Goal: Find specific page/section: Find specific page/section

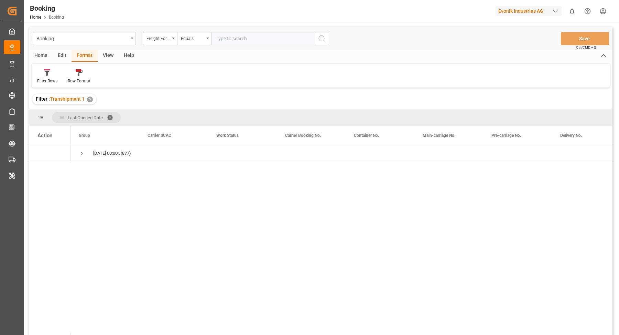
click at [535, 13] on div "Evonik Industries AG" at bounding box center [529, 11] width 66 height 10
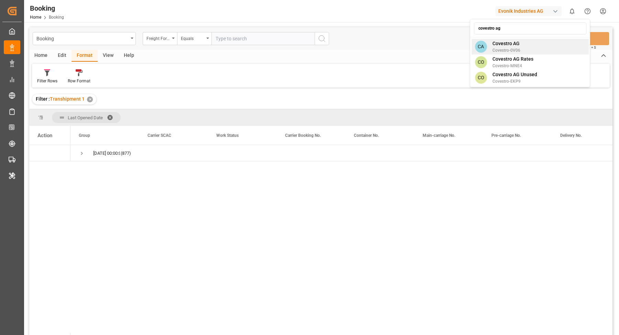
type input "covestro ag"
click at [517, 44] on span "Covestro AG" at bounding box center [507, 43] width 28 height 7
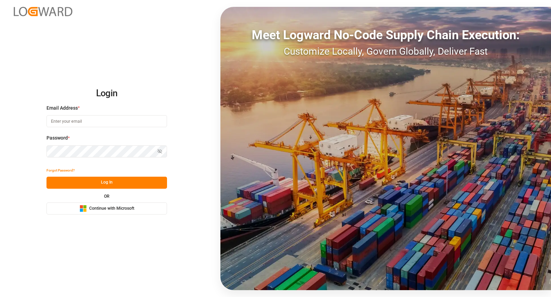
click at [217, 131] on div "Login Email Address * Password * Show password Forgot Password? Log In OR Micro…" at bounding box center [275, 148] width 551 height 297
click at [115, 207] on span "Continue with Microsoft" at bounding box center [111, 209] width 45 height 6
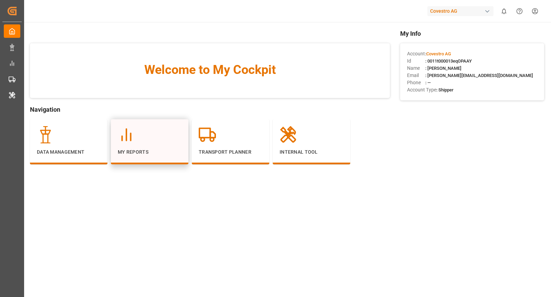
click at [163, 130] on div at bounding box center [150, 134] width 64 height 17
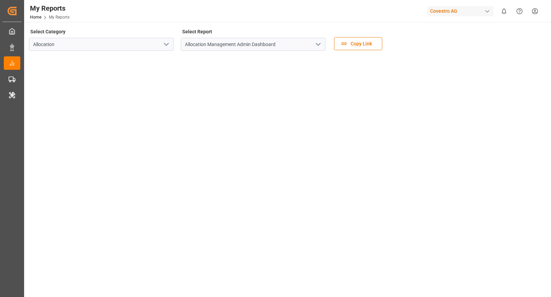
click at [317, 44] on polyline "open menu" at bounding box center [318, 44] width 4 height 2
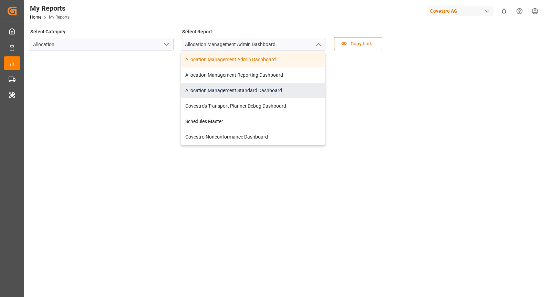
click at [255, 94] on div "Allocation Management Standard Dashboard" at bounding box center [253, 90] width 144 height 15
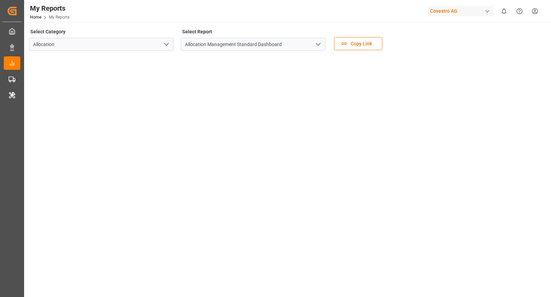
click at [489, 9] on div "button" at bounding box center [487, 11] width 7 height 7
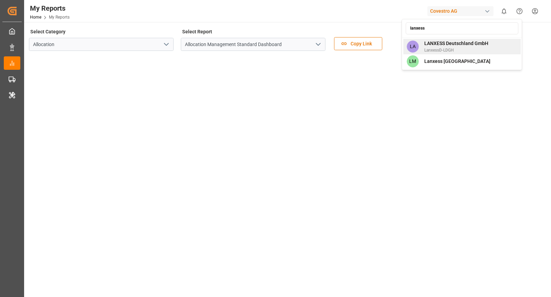
type input "lanxess"
click at [469, 43] on span "LANXESS Deutschland GmbH" at bounding box center [456, 43] width 64 height 7
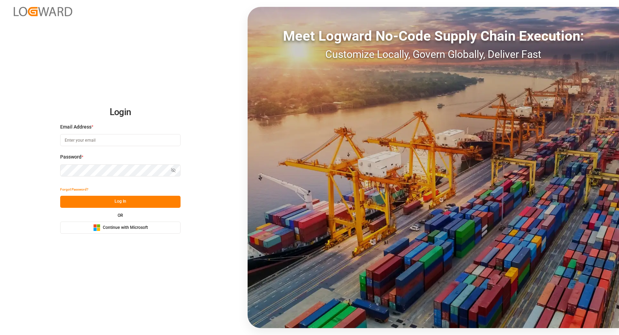
click at [140, 232] on button "Microsoft Logo Continue with Microsoft" at bounding box center [120, 227] width 120 height 12
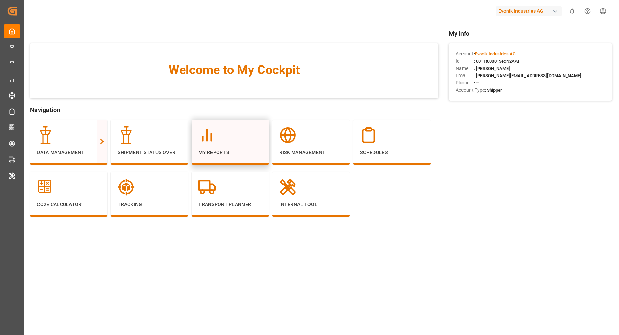
click at [225, 150] on p "My Reports" at bounding box center [231, 152] width 64 height 7
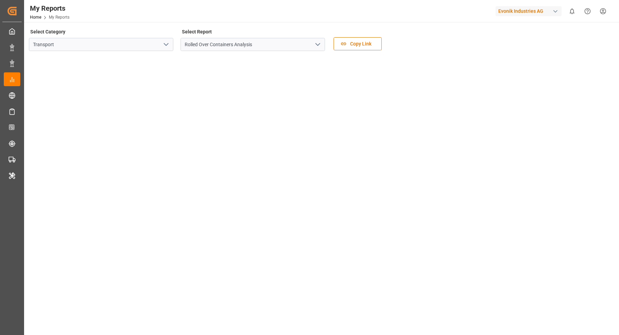
click at [169, 45] on icon "open menu" at bounding box center [166, 44] width 8 height 8
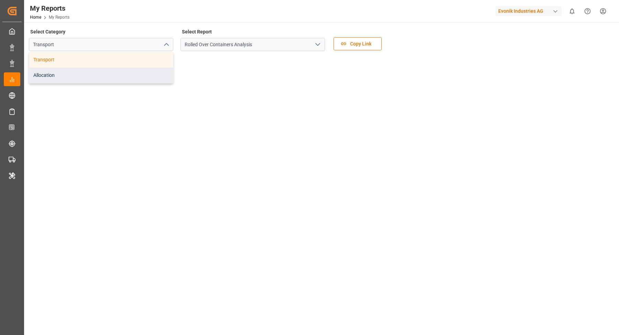
click at [135, 73] on div "Allocation" at bounding box center [101, 74] width 144 height 15
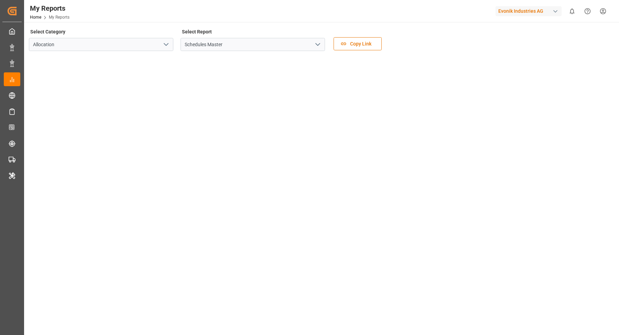
click at [315, 42] on icon "open menu" at bounding box center [318, 44] width 8 height 8
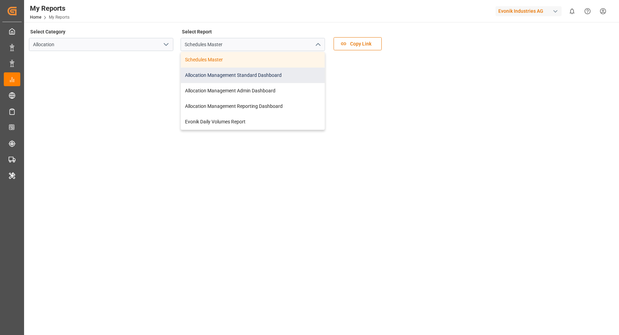
click at [284, 74] on div "Allocation Management Standard Dashboard" at bounding box center [253, 74] width 144 height 15
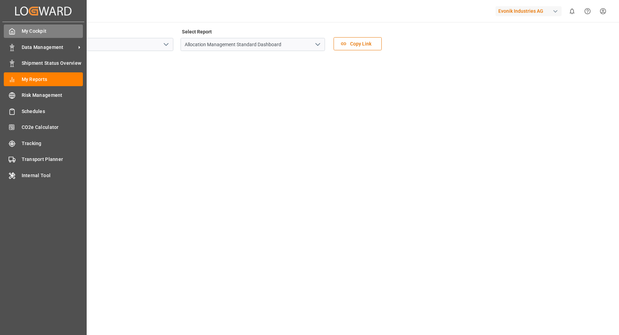
click at [15, 33] on div "My Cockpit My Cockpit" at bounding box center [43, 30] width 79 height 13
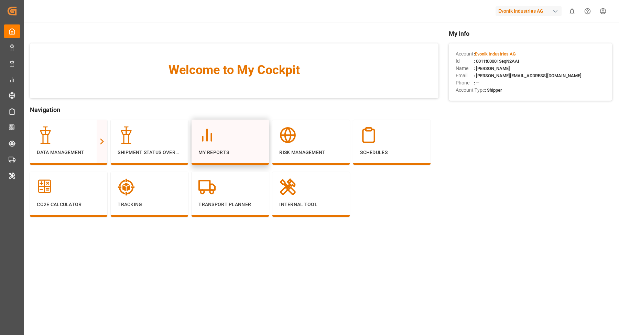
click at [238, 145] on div "My Reports" at bounding box center [231, 141] width 64 height 30
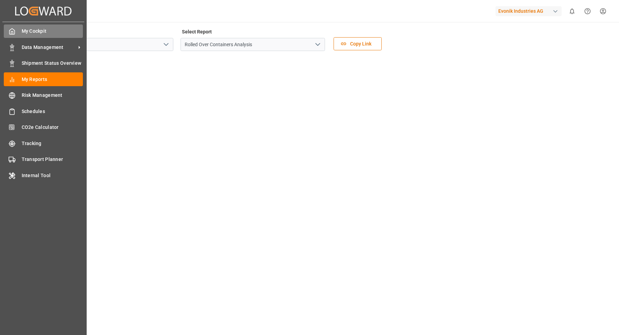
click at [17, 30] on div "My Cockpit My Cockpit" at bounding box center [43, 30] width 79 height 13
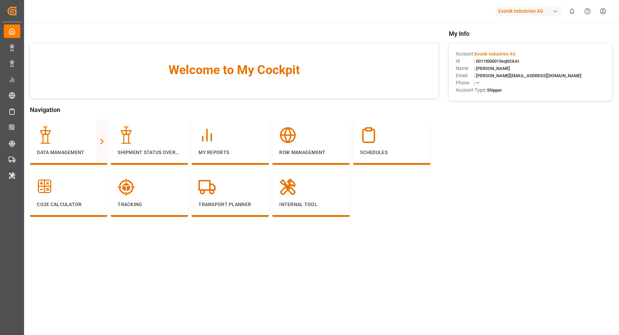
click at [501, 63] on span ": 0011t000013eqN2AAI" at bounding box center [496, 61] width 45 height 5
click at [508, 62] on span ": 0011t000013eqN2AAI" at bounding box center [496, 61] width 45 height 5
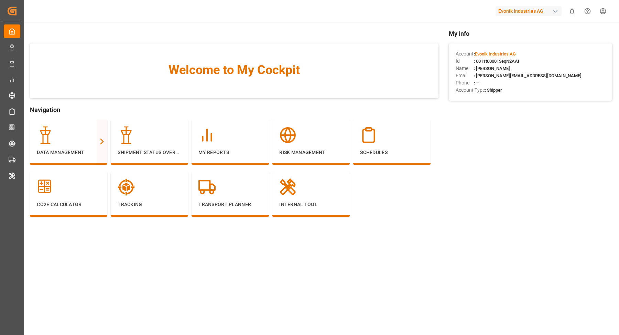
click at [502, 61] on span ": 0011t000013eqN2AAI" at bounding box center [496, 61] width 45 height 5
copy span "0011t000013eqN2AAI"
click at [326, 187] on div at bounding box center [311, 186] width 64 height 17
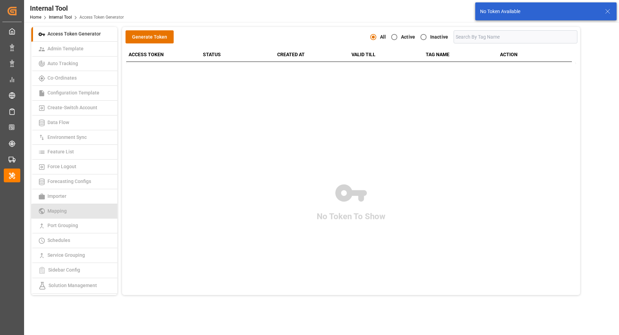
scroll to position [98, 0]
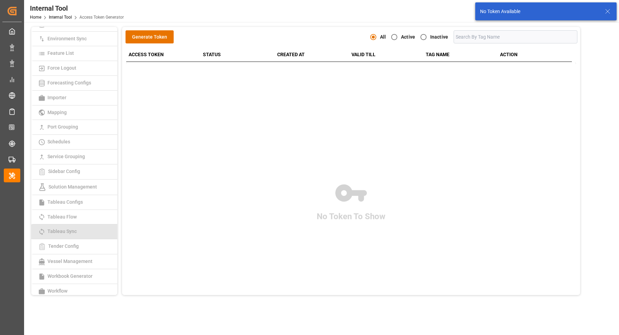
click at [70, 228] on span "Tableau Sync" at bounding box center [61, 231] width 33 height 6
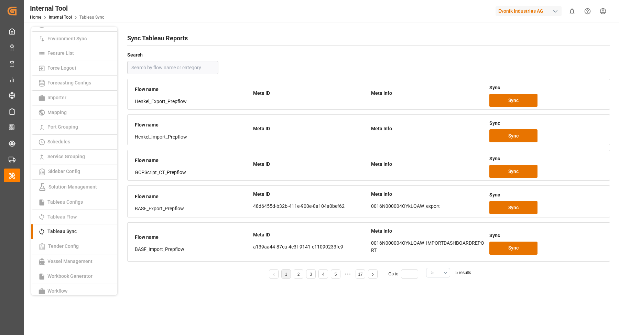
click at [449, 271] on button "5" at bounding box center [438, 272] width 24 height 10
click at [437, 312] on div "25" at bounding box center [438, 317] width 23 height 21
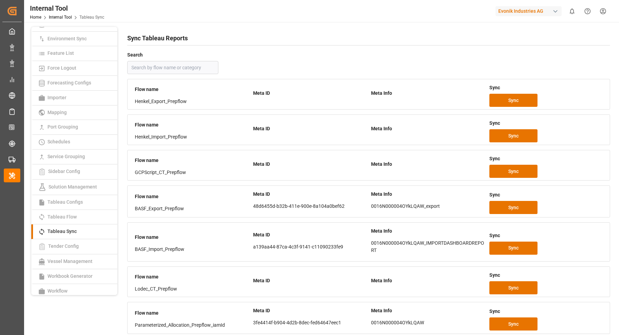
scroll to position [365, 0]
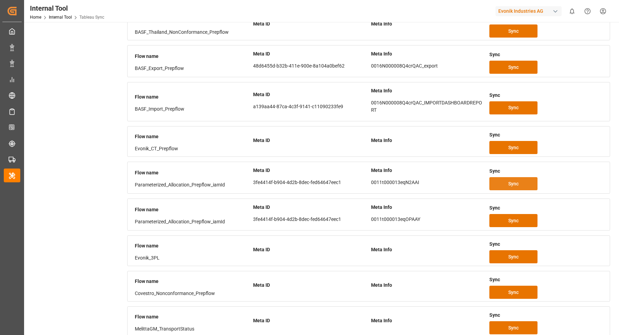
click at [514, 183] on button "Sync" at bounding box center [514, 183] width 48 height 13
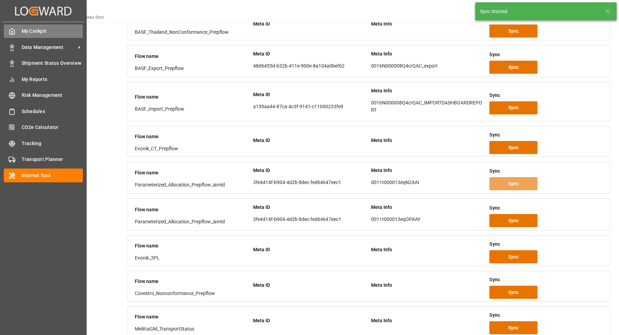
click at [18, 28] on div "My Cockpit My Cockpit" at bounding box center [43, 30] width 79 height 13
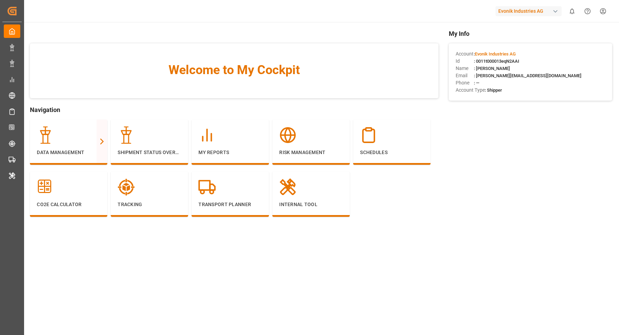
click at [556, 13] on div "button" at bounding box center [555, 11] width 7 height 7
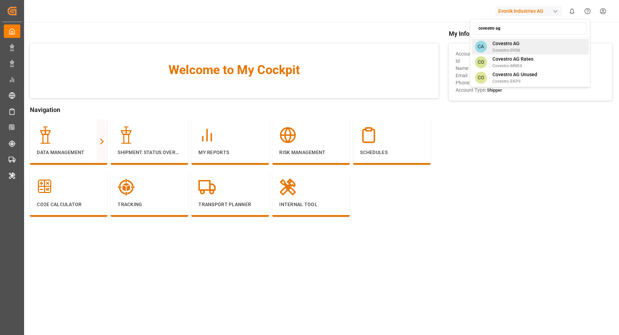
type input "covestro ag"
click at [543, 49] on div "CA Covestro AG Covestro-0V06" at bounding box center [530, 46] width 117 height 15
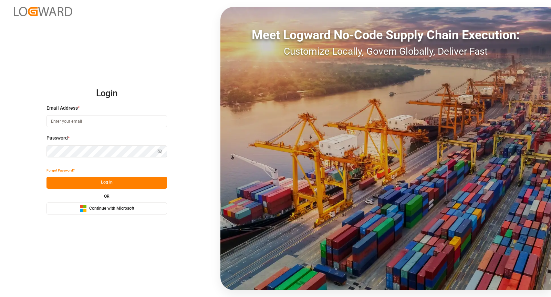
click at [126, 208] on span "Continue with Microsoft" at bounding box center [111, 209] width 45 height 6
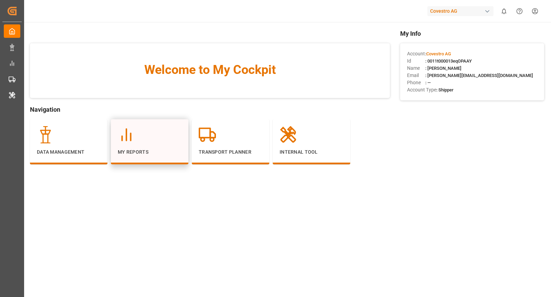
click at [149, 138] on div at bounding box center [150, 134] width 64 height 17
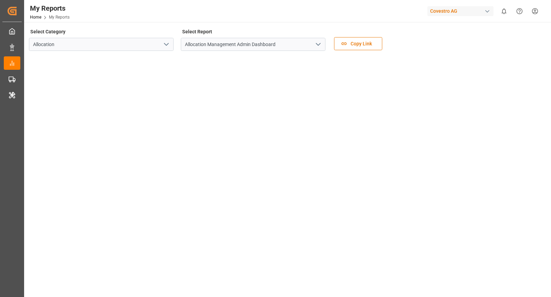
click at [319, 40] on button "open menu" at bounding box center [317, 44] width 10 height 11
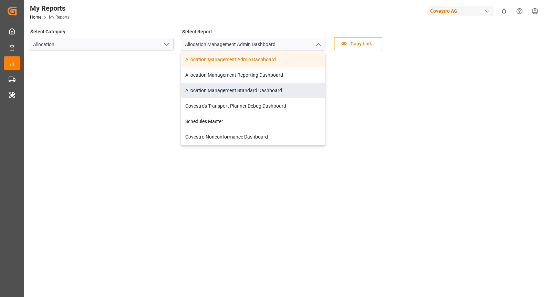
click at [266, 91] on div "Allocation Management Standard Dashboard" at bounding box center [253, 90] width 144 height 15
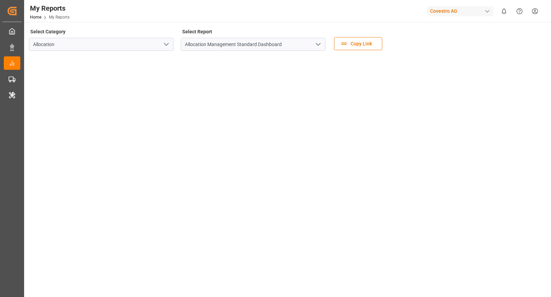
click at [486, 10] on div "button" at bounding box center [487, 11] width 7 height 7
type input "lanx"
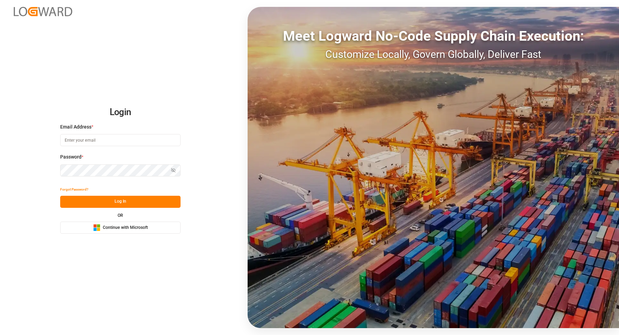
click at [123, 220] on div "OR Microsoft Logo Continue with Microsoft" at bounding box center [120, 223] width 120 height 20
click at [117, 224] on span "Continue with Microsoft" at bounding box center [125, 227] width 45 height 6
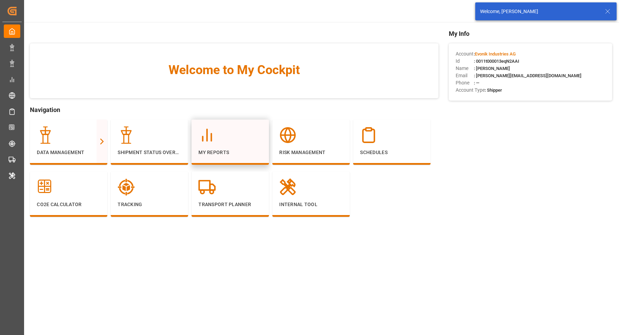
click at [239, 142] on div at bounding box center [231, 134] width 64 height 17
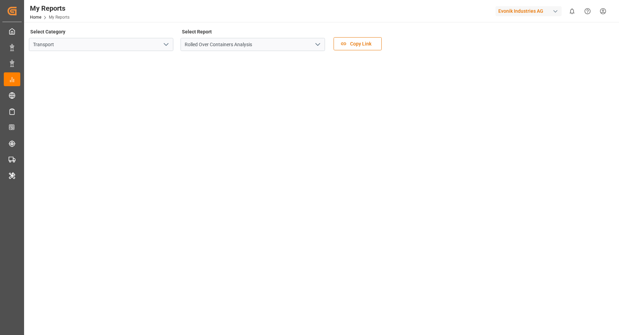
click at [168, 46] on icon "open menu" at bounding box center [166, 44] width 8 height 8
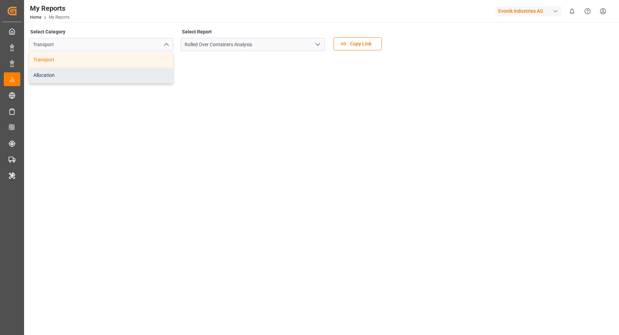
click at [128, 78] on div "Allocation" at bounding box center [101, 74] width 144 height 15
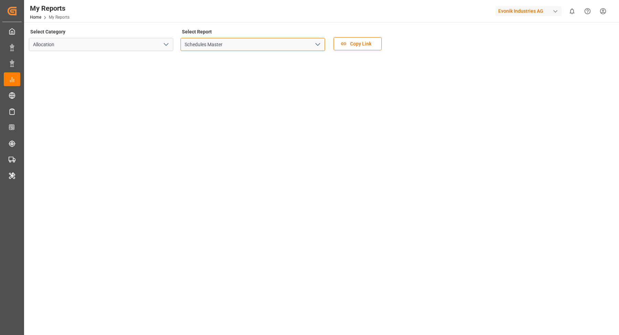
click at [319, 38] on input "Schedules Master" at bounding box center [253, 44] width 145 height 13
click at [320, 45] on icon "open menu" at bounding box center [318, 44] width 8 height 8
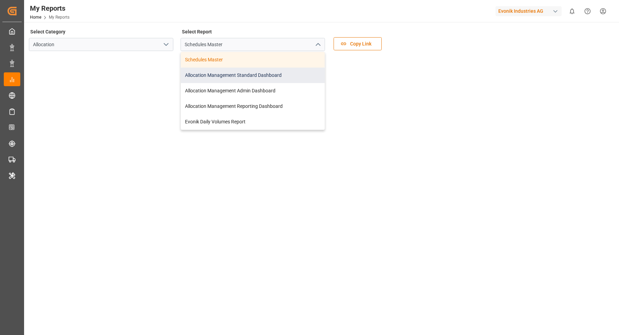
click at [282, 80] on div "Allocation Management Standard Dashboard" at bounding box center [253, 74] width 144 height 15
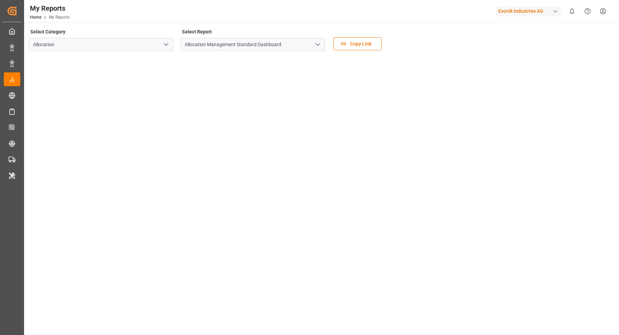
click at [552, 10] on div "button" at bounding box center [555, 11] width 7 height 7
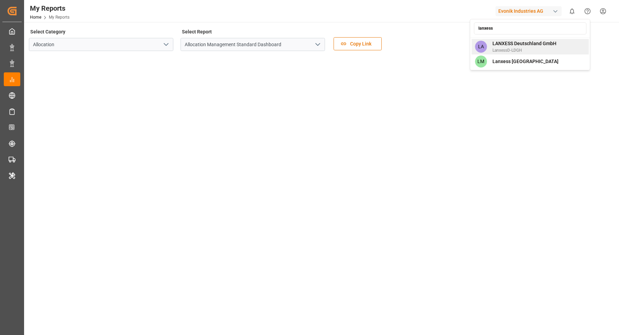
type input "lanxess"
click at [543, 51] on span "LanxessD-LDGH" at bounding box center [525, 50] width 64 height 6
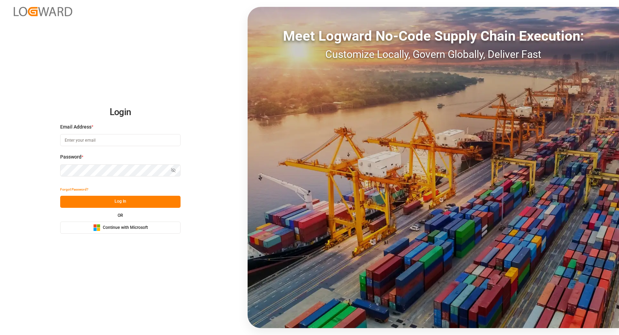
click at [143, 226] on span "Continue with Microsoft" at bounding box center [125, 227] width 45 height 6
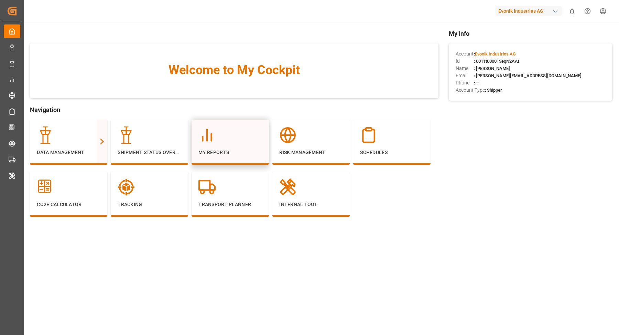
click at [234, 137] on div at bounding box center [231, 134] width 64 height 17
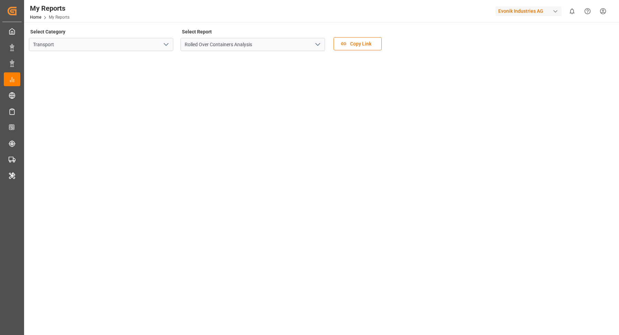
click at [166, 41] on icon "open menu" at bounding box center [166, 44] width 8 height 8
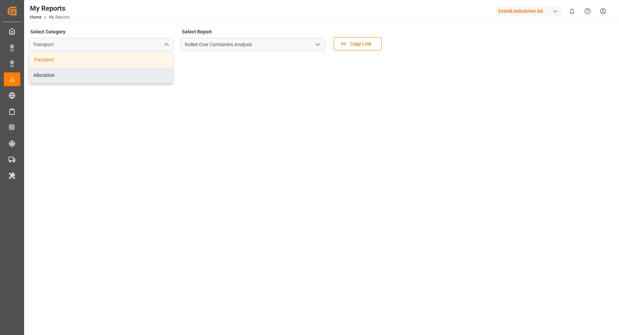
click at [79, 74] on div "Allocation" at bounding box center [101, 74] width 144 height 15
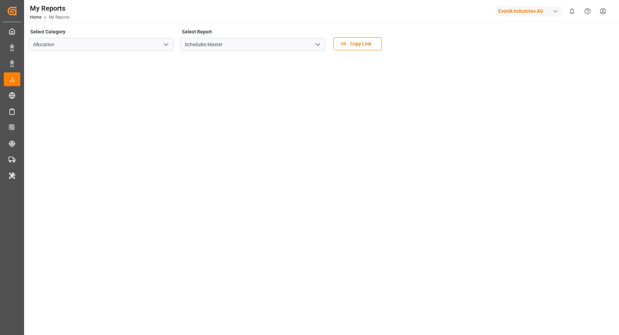
click at [318, 45] on icon "open menu" at bounding box center [318, 44] width 8 height 8
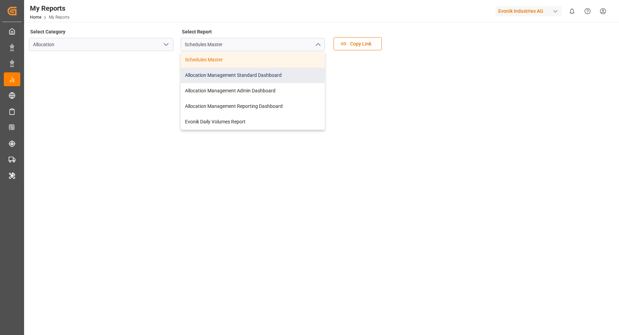
click at [256, 77] on div "Allocation Management Standard Dashboard" at bounding box center [253, 74] width 144 height 15
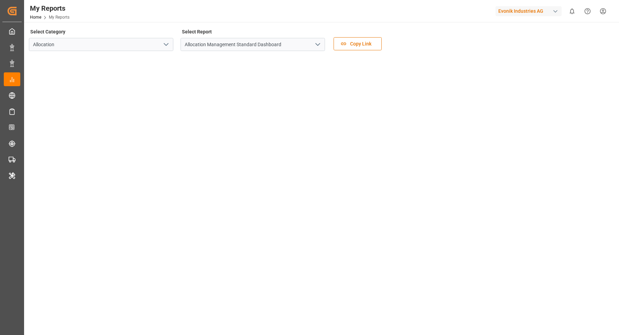
click at [250, 127] on div "Select Category Allocation Select Report Allocation Management Standard Dashboa…" at bounding box center [321, 102] width 584 height 150
click at [163, 129] on div "Select Category Allocation Select Report Allocation Management Standard Dashboa…" at bounding box center [321, 102] width 584 height 150
click at [170, 41] on icon "open menu" at bounding box center [166, 44] width 8 height 8
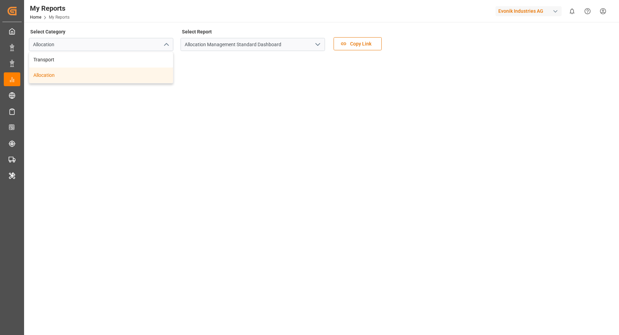
click at [116, 68] on div "Allocation" at bounding box center [101, 74] width 144 height 15
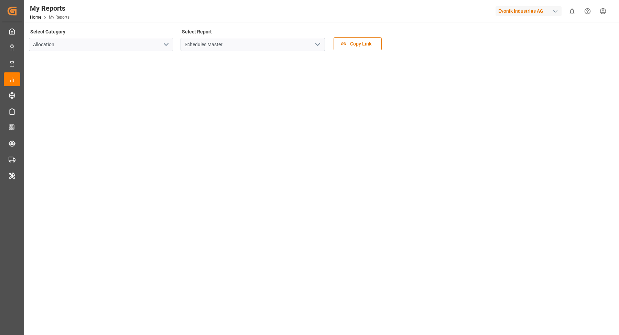
click at [162, 44] on icon "open menu" at bounding box center [166, 44] width 8 height 8
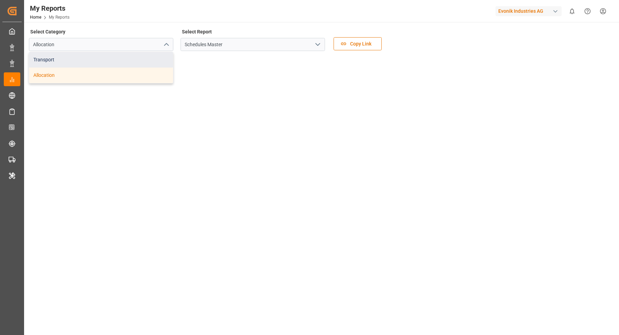
click at [123, 61] on div "Transport" at bounding box center [101, 59] width 144 height 15
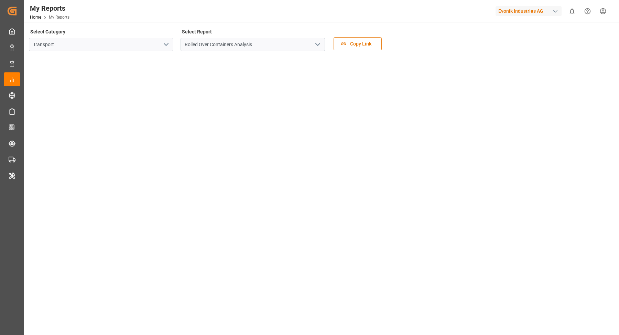
click at [165, 43] on icon "open menu" at bounding box center [166, 44] width 8 height 8
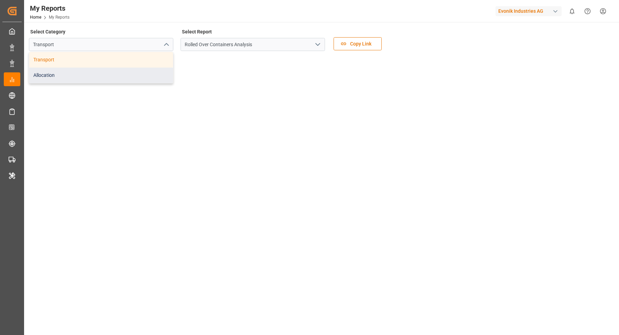
click at [128, 73] on div "Allocation" at bounding box center [101, 74] width 144 height 15
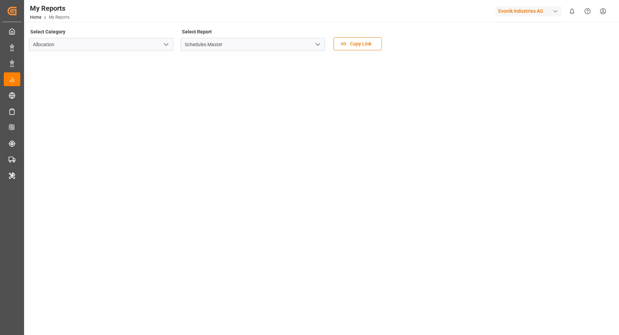
click at [318, 44] on icon "open menu" at bounding box center [318, 44] width 8 height 8
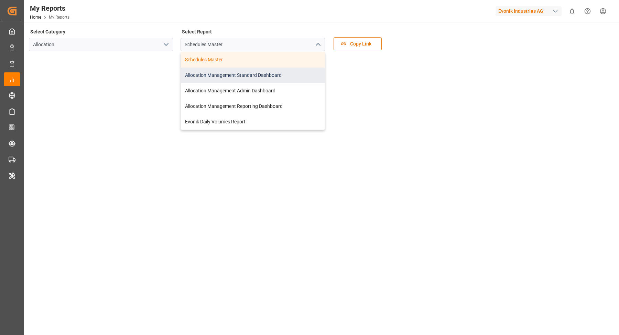
click at [275, 76] on div "Allocation Management Standard Dashboard" at bounding box center [253, 74] width 144 height 15
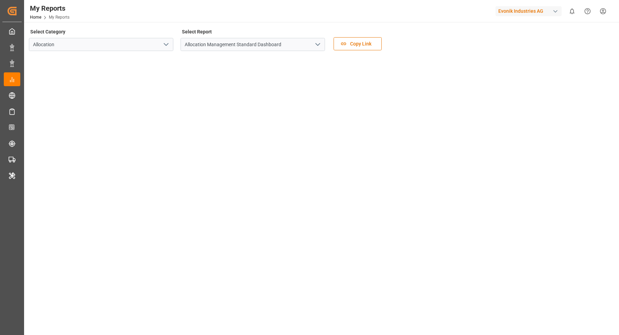
click at [335, 135] on div "Select Category Allocation Select Report Allocation Management Standard Dashboa…" at bounding box center [321, 102] width 584 height 150
